Goal: Task Accomplishment & Management: Manage account settings

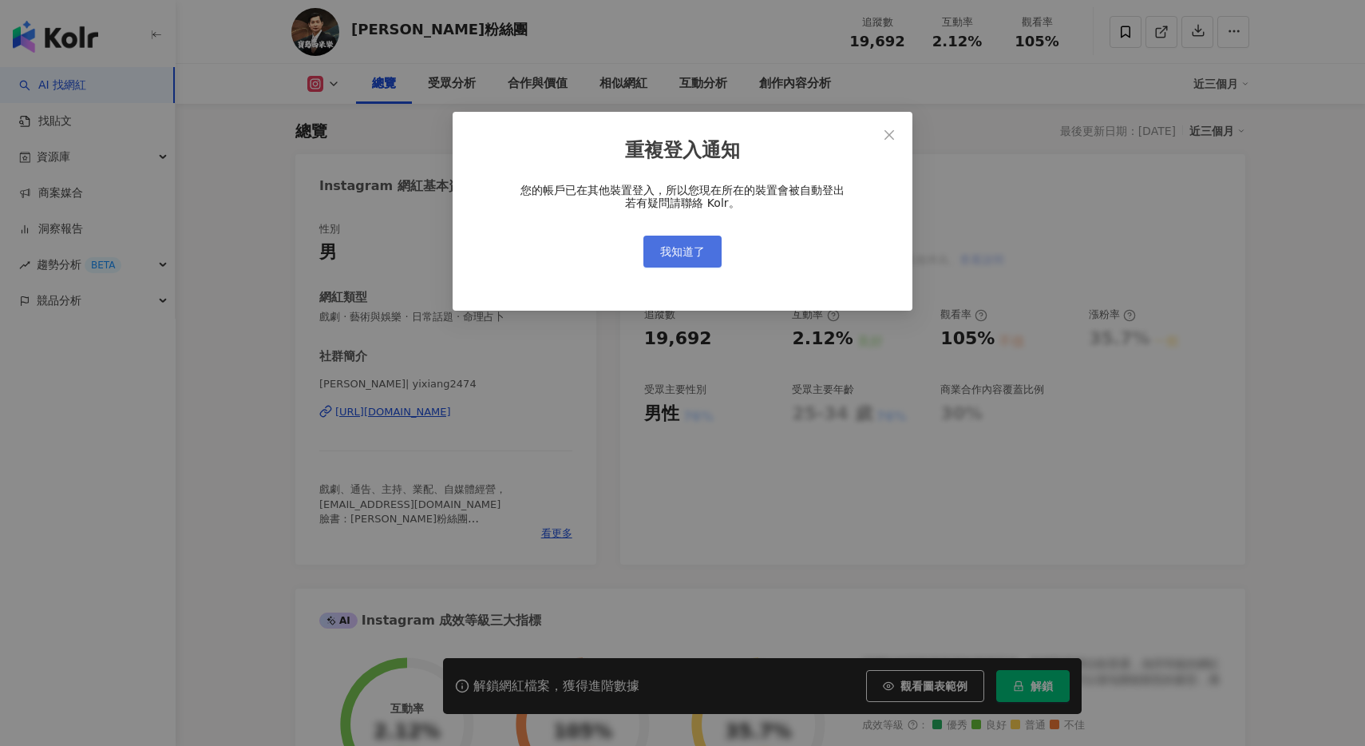
click at [707, 255] on button "我知道了" at bounding box center [682, 251] width 78 height 32
click at [688, 247] on span "我知道了" at bounding box center [682, 251] width 45 height 13
click at [678, 254] on span "我知道了" at bounding box center [682, 251] width 45 height 13
click at [678, 254] on div "重複登入通知 您的帳戶已在其他裝置登入，所以您現在所在的裝置會被自動登出 若有疑問請聯絡 Kolr。 我知道了" at bounding box center [682, 373] width 1365 height 746
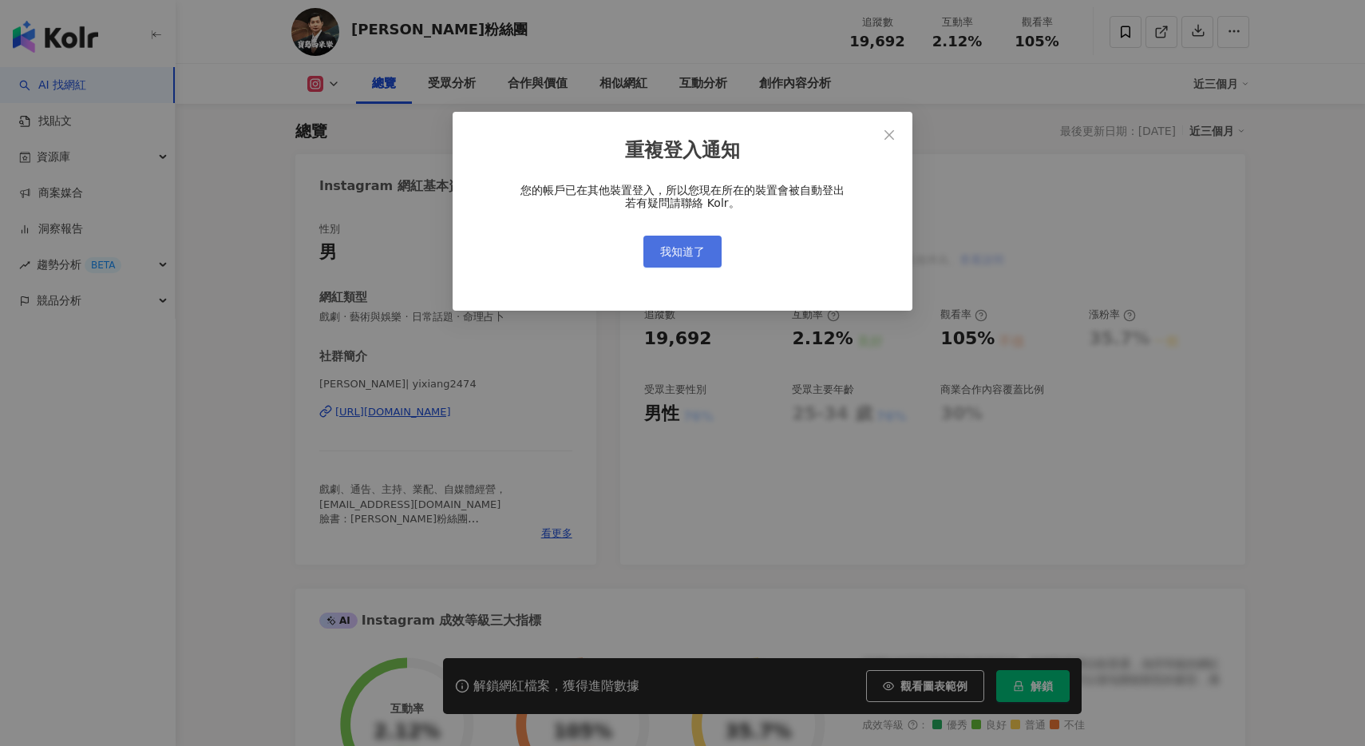
click at [678, 254] on div "重複登入通知 您的帳戶已在其他裝置登入，所以您現在所在的裝置會被自動登出 若有疑問請聯絡 Kolr。 我知道了" at bounding box center [682, 373] width 1365 height 746
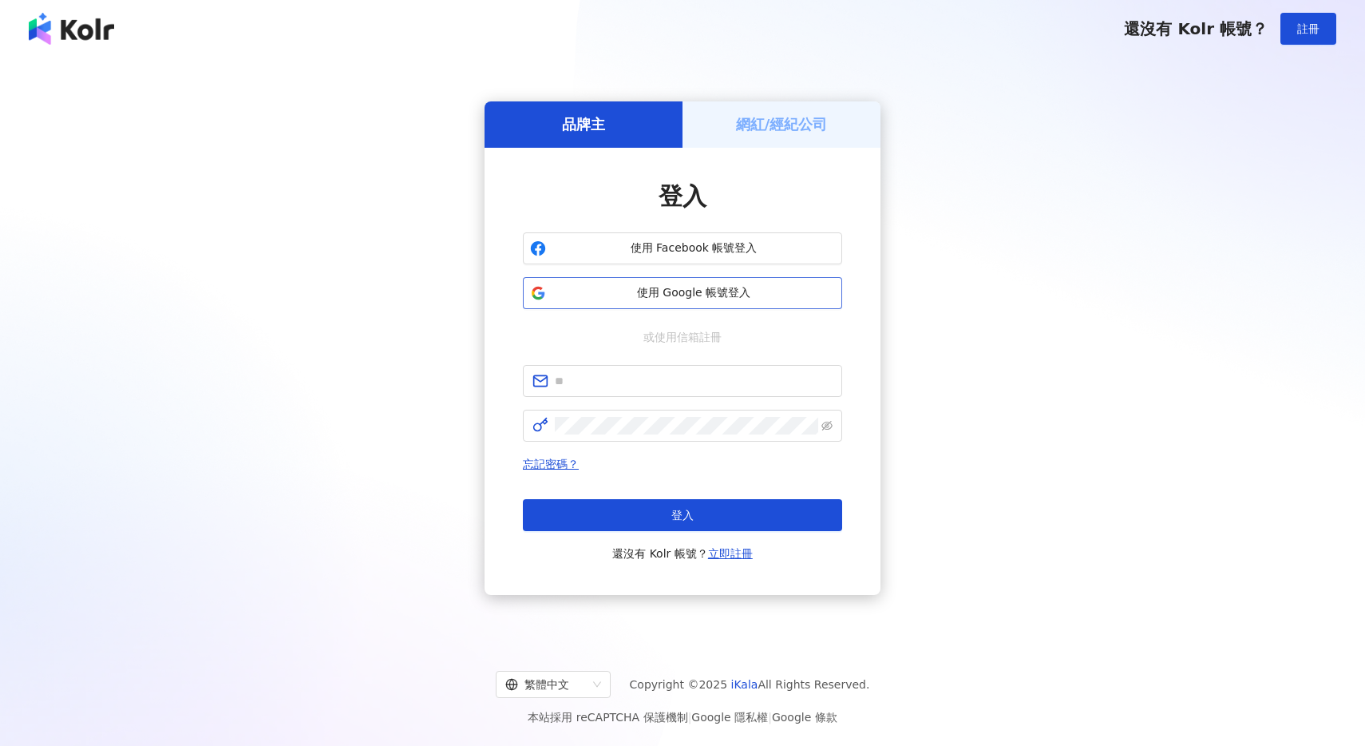
click at [726, 297] on span "使用 Google 帳號登入" at bounding box center [693, 293] width 283 height 16
